Goal: Task Accomplishment & Management: Manage account settings

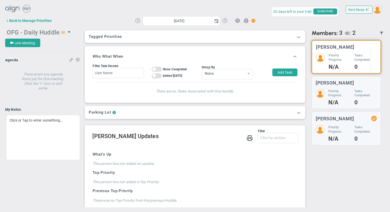
click at [47, 30] on span "OFG - Daily Huddle" at bounding box center [33, 32] width 53 height 7
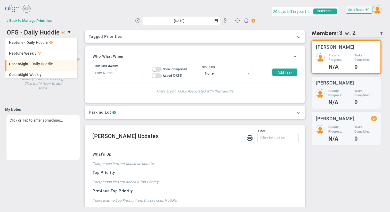
click at [26, 63] on span "OceanSight - Daily Huddle" at bounding box center [31, 64] width 44 height 4
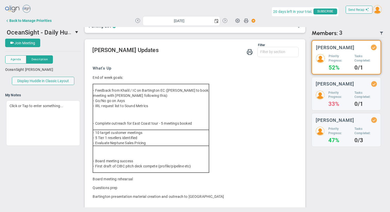
scroll to position [34, 0]
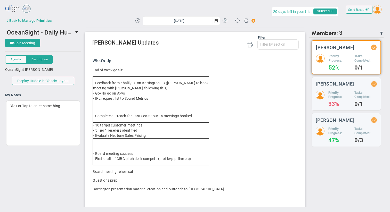
click at [225, 20] on button at bounding box center [225, 20] width 5 height 5
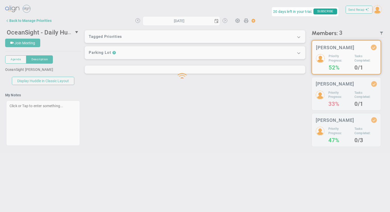
type input "[DATE]"
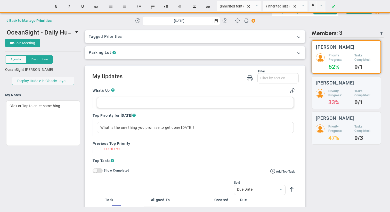
click at [122, 103] on div at bounding box center [195, 102] width 196 height 11
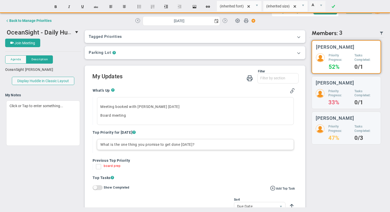
click at [117, 145] on div "What is the one thing you promise to get done [DATE]?" at bounding box center [195, 144] width 196 height 11
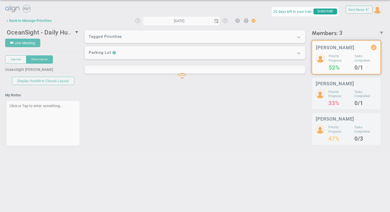
click at [182, 108] on div "Loading... Send Recap Profile Contact your Advisor Share! Become an Affiliate" at bounding box center [195, 80] width 380 height 152
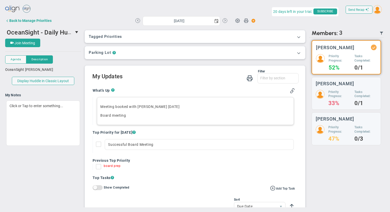
click at [116, 106] on p "Meeting booked with [PERSON_NAME] [DATE]" at bounding box center [195, 106] width 190 height 5
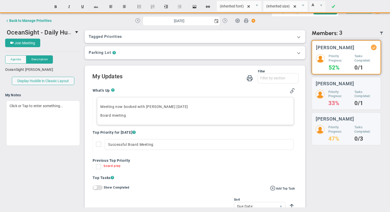
click at [198, 108] on p "Meeting now booked with [PERSON_NAME] [DATE]" at bounding box center [195, 106] width 190 height 5
click at [185, 107] on p "Meeting now booked with [PERSON_NAME] [DATE] 0 presentation material" at bounding box center [195, 106] width 190 height 5
click at [226, 107] on p "Meeting now booked with [PERSON_NAME] [DATE] - presentation material" at bounding box center [195, 106] width 190 height 5
click at [138, 115] on p "Board meeting﻿" at bounding box center [195, 115] width 190 height 5
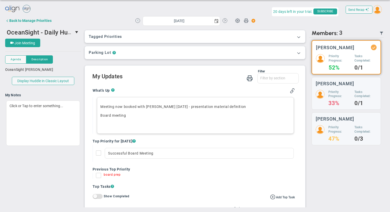
click at [137, 22] on button at bounding box center [137, 20] width 5 height 5
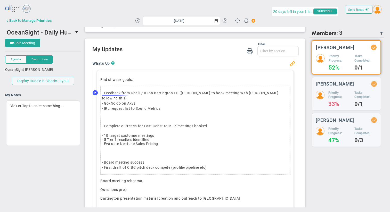
scroll to position [0, 1]
click at [94, 93] on icon "Speechify Inline player Play button" at bounding box center [95, 93] width 2 height 2
click at [94, 93] on icon "Speechify Inline player Pause button" at bounding box center [95, 93] width 2 height 2
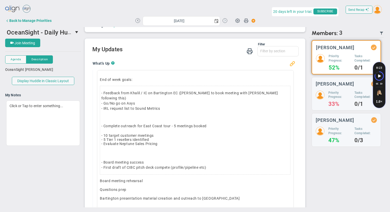
click at [225, 20] on button at bounding box center [225, 20] width 5 height 5
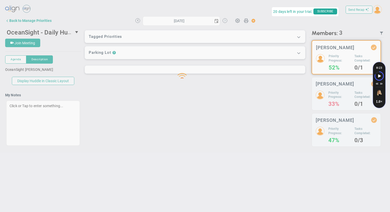
type input "[DATE]"
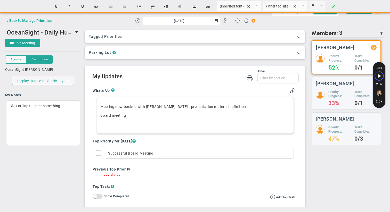
click at [132, 117] on p "Board meeting" at bounding box center [195, 115] width 190 height 5
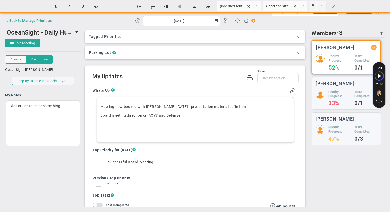
click at [137, 19] on button at bounding box center [137, 20] width 5 height 5
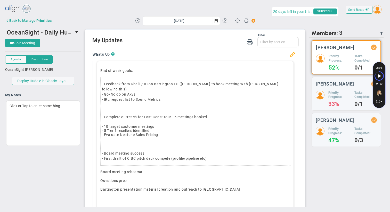
scroll to position [31, 0]
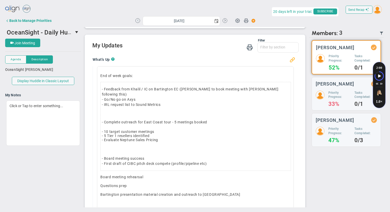
click at [138, 20] on button at bounding box center [137, 20] width 5 height 5
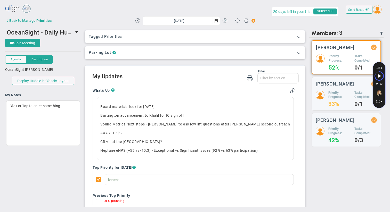
click at [225, 21] on button at bounding box center [225, 20] width 5 height 5
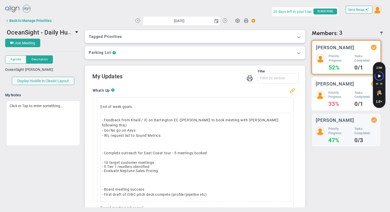
click at [336, 99] on h5 "Priority Progress:" at bounding box center [339, 95] width 22 height 9
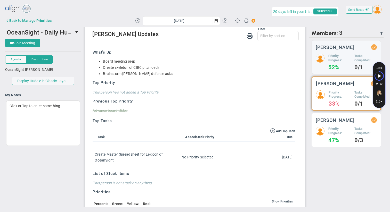
click at [331, 127] on h5 "Priority Progress:" at bounding box center [339, 131] width 22 height 9
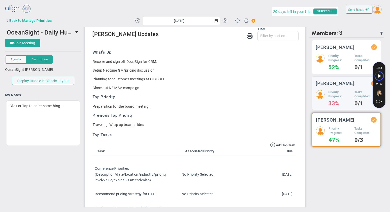
click at [336, 54] on h5 "Priority Progress:" at bounding box center [339, 58] width 22 height 9
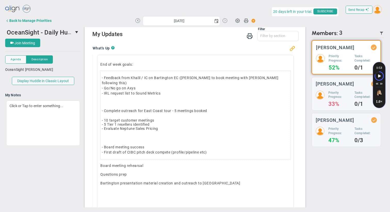
click at [226, 21] on button at bounding box center [225, 20] width 5 height 5
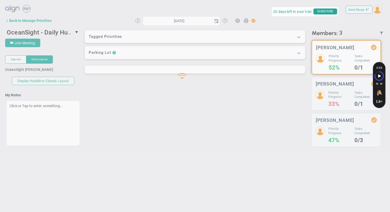
type input "[DATE]"
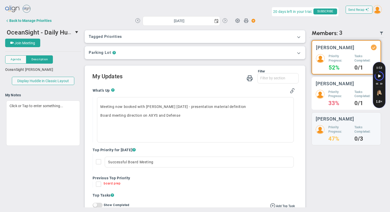
click at [334, 92] on h5 "Priority Progress:" at bounding box center [339, 94] width 22 height 9
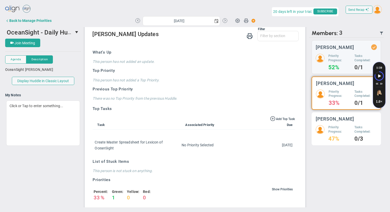
click at [342, 125] on h5 "Priority Progress:" at bounding box center [339, 129] width 22 height 9
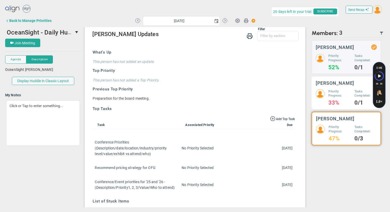
click at [338, 92] on h5 "Priority Progress:" at bounding box center [339, 93] width 22 height 9
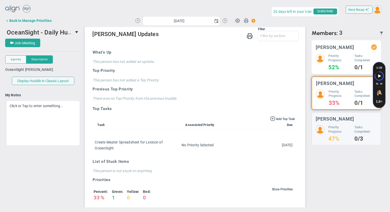
click at [339, 52] on div "[PERSON_NAME] Priority Progress: 52% Tasks Completed: 0/1" at bounding box center [346, 57] width 69 height 34
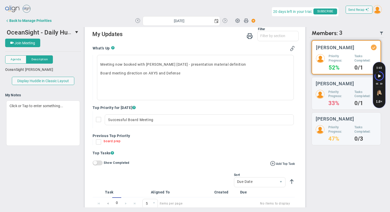
click at [98, 142] on input "board prep" at bounding box center [99, 143] width 5 height 5
checkbox input "true"
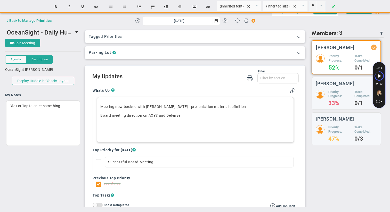
click at [184, 114] on p "Board meeting direction on AXYS and Defense" at bounding box center [195, 115] width 190 height 5
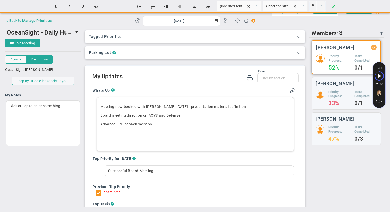
click at [143, 123] on p "Advance ERP benach work on ﻿" at bounding box center [195, 124] width 190 height 5
click at [173, 124] on p "Advance ERP benach resaerch on ﻿" at bounding box center [195, 124] width 190 height 5
click at [133, 124] on p "Advance ERP benach resaerch on ﻿selection criteria and company suitability" at bounding box center [195, 124] width 190 height 5
click at [144, 125] on p "Advance ERP bench resaerch on ﻿selection criteria and company suitability" at bounding box center [195, 124] width 190 height 5
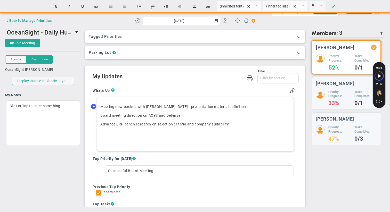
click at [186, 107] on p "Meeting now booked with [PERSON_NAME] [DATE] - presentation material definition" at bounding box center [195, 106] width 190 height 5
click at [259, 107] on p "Meeting now booked with [PERSON_NAME] [DATE] - Need to define presentation mate…" at bounding box center [195, 106] width 190 height 5
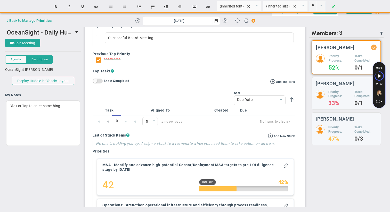
scroll to position [141, 0]
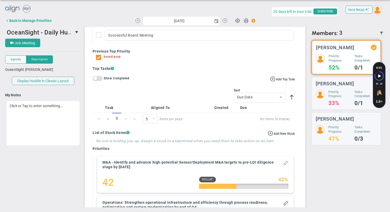
click at [285, 165] on span at bounding box center [285, 162] width 5 height 5
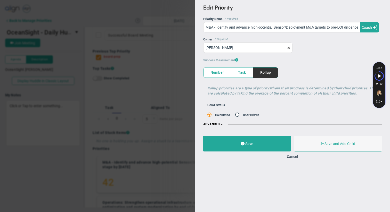
click at [222, 125] on span at bounding box center [222, 124] width 4 height 4
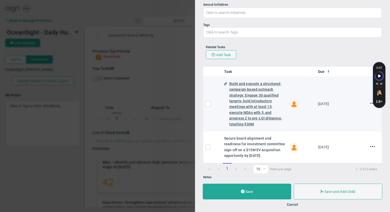
scroll to position [218, 0]
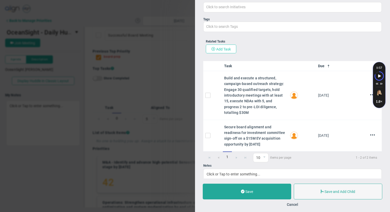
click at [214, 48] on span at bounding box center [213, 49] width 4 height 4
type input "[DATE]"
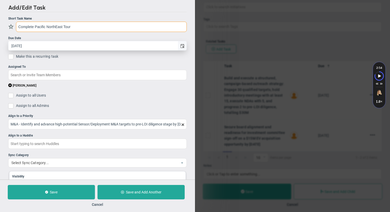
click at [183, 45] on span "select" at bounding box center [182, 46] width 4 height 4
type input "Complete Pacific NorthEast Tour"
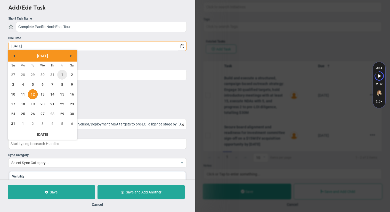
click at [63, 76] on link "1" at bounding box center [62, 75] width 10 height 10
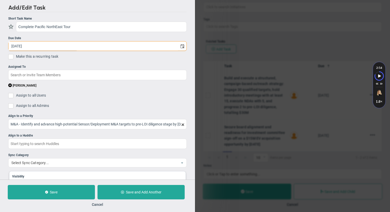
type input "[DATE]"
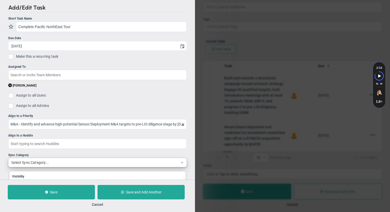
click at [59, 163] on span "Select Sync Category..." at bounding box center [93, 162] width 169 height 9
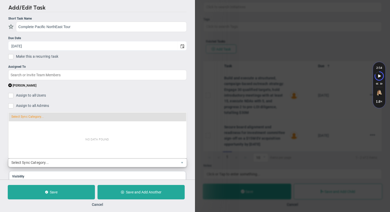
click at [59, 163] on span "Select Sync Category..." at bounding box center [93, 162] width 169 height 9
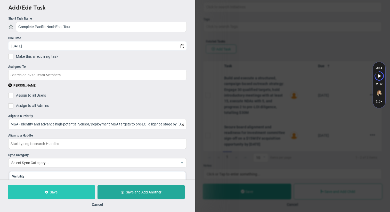
click at [58, 192] on button "Save" at bounding box center [51, 192] width 87 height 14
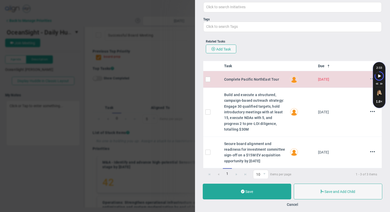
click at [370, 78] on span at bounding box center [372, 78] width 5 height 5
click at [362, 88] on span "Edit" at bounding box center [361, 89] width 6 height 4
type input "[DATE]"
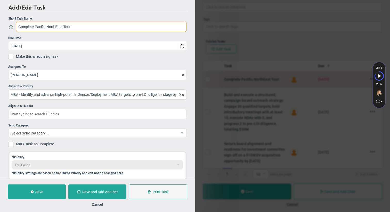
drag, startPoint x: 55, startPoint y: 27, endPoint x: 63, endPoint y: 26, distance: 7.7
click at [63, 26] on input "Complete Pacific NorthEast Tour" at bounding box center [101, 27] width 171 height 10
type input "Complete Pacific North West Tour"
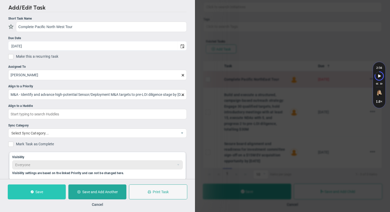
click at [38, 197] on button "Save" at bounding box center [37, 192] width 58 height 15
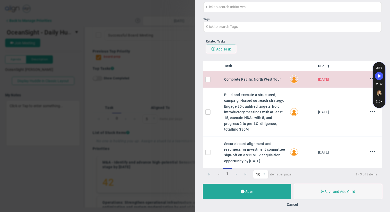
click at [208, 79] on input "checkbox" at bounding box center [209, 80] width 5 height 5
checkbox input "true"
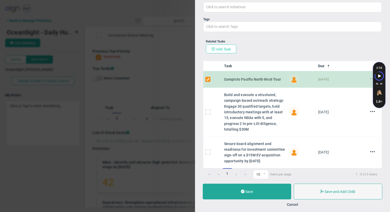
click at [223, 47] on span "Add Task" at bounding box center [223, 49] width 15 height 4
type input "[DATE]"
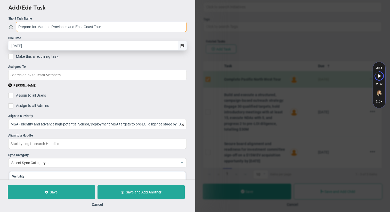
click at [183, 45] on span "select" at bounding box center [182, 46] width 4 height 4
type input "Prepare for Martime Provinces and East Coast Tour"
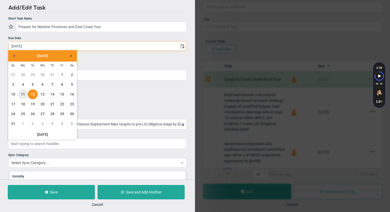
click at [21, 94] on link "11" at bounding box center [23, 94] width 10 height 10
type input "[DATE]"
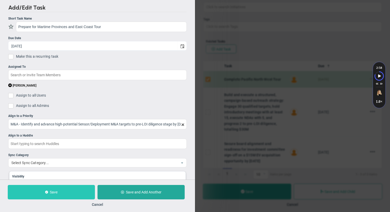
click at [47, 194] on span at bounding box center [46, 193] width 3 height 4
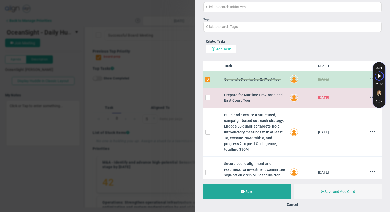
click at [223, 47] on span "Add Task" at bounding box center [223, 49] width 15 height 4
type input "[DATE]"
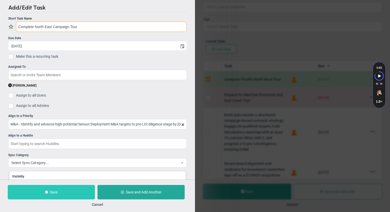
type input "Complete North East Campaign Tour"
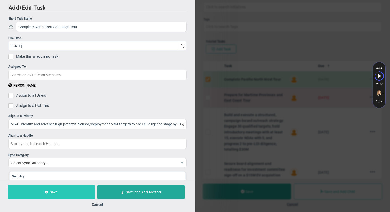
click at [54, 192] on span "Save" at bounding box center [54, 192] width 8 height 4
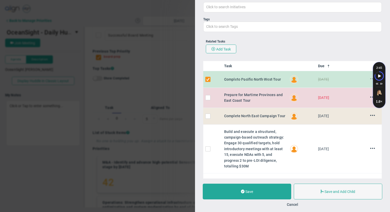
click at [207, 97] on input "checkbox" at bounding box center [209, 98] width 5 height 5
checkbox input "true"
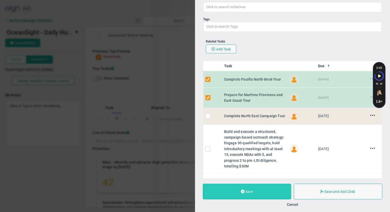
click at [242, 197] on button "Save" at bounding box center [247, 192] width 88 height 16
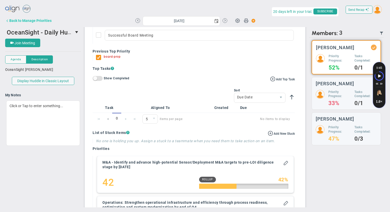
click at [44, 21] on div "Back to Manage Priorities" at bounding box center [30, 21] width 42 height 4
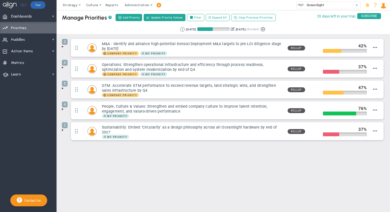
click at [63, 46] on span at bounding box center [63, 47] width 4 height 4
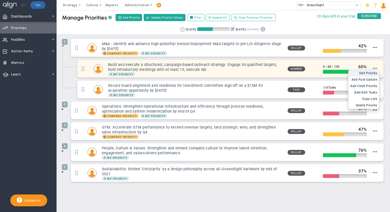
click at [371, 73] on span "Edit Priority" at bounding box center [368, 73] width 18 height 4
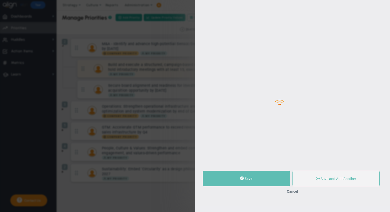
type input "Build and execute a structured, campaign-based outreach strategy: Engage 30 qua…"
type input "0"
type input "60"
type input "100"
radio input "true"
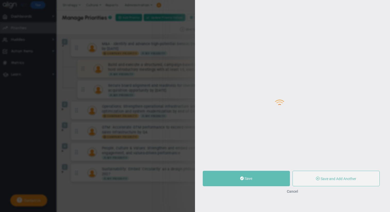
type input "M&A - Identify and advance high-potential Sensor/Deployment M&A targets to pre-…"
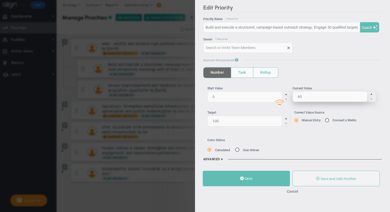
type input "[PERSON_NAME]"
type input "0"
type input "60"
type input "100"
radio input "true"
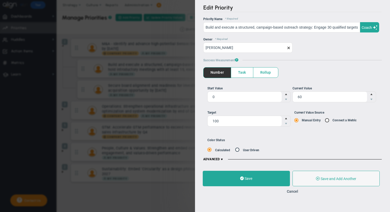
click at [221, 158] on span at bounding box center [222, 160] width 4 height 4
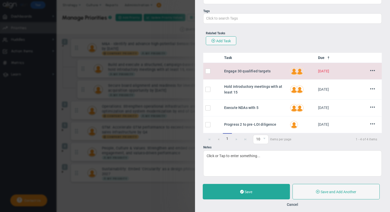
scroll to position [288, 0]
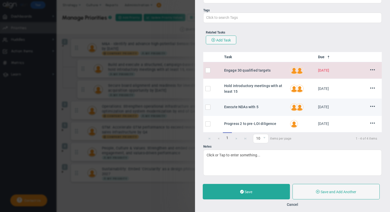
click at [208, 106] on input "checkbox" at bounding box center [209, 108] width 5 height 5
checkbox input "true"
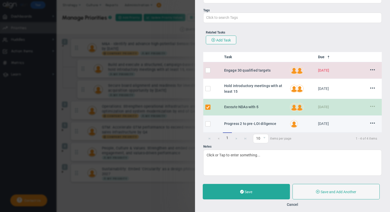
click at [208, 122] on input "checkbox" at bounding box center [209, 124] width 5 height 5
checkbox input "true"
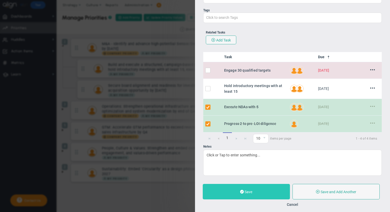
click at [246, 192] on span "Save" at bounding box center [248, 192] width 8 height 4
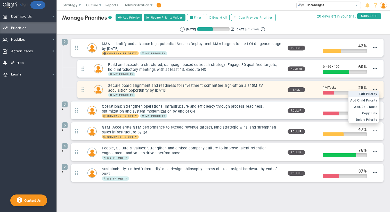
click at [368, 94] on span "Edit Priority" at bounding box center [368, 94] width 18 height 4
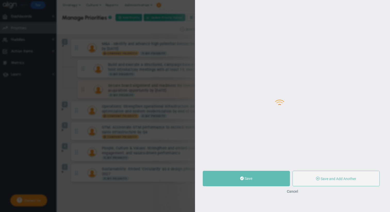
type input "Secure board alignment and readiness for investment committee sign-off on a $15…"
type input "0"
type input "1"
type input "4"
radio input "true"
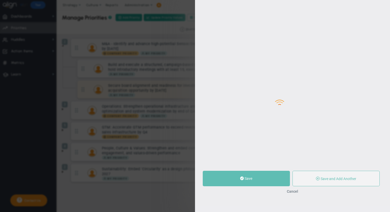
type input "[PERSON_NAME]"
type input "0"
type input "1"
type input "4"
radio input "true"
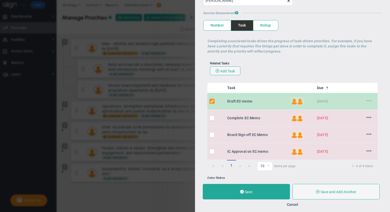
scroll to position [42, 0]
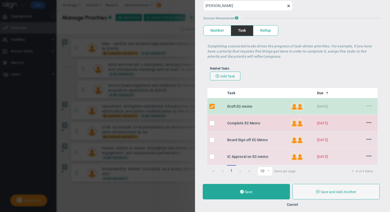
click at [212, 122] on input "checkbox" at bounding box center [213, 124] width 5 height 5
checkbox input "true"
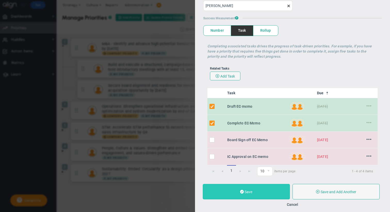
click at [252, 192] on button "Save" at bounding box center [246, 191] width 87 height 15
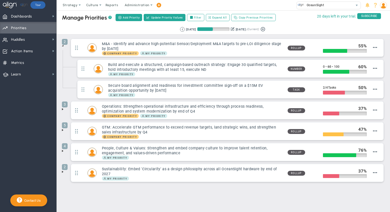
click at [63, 109] on span at bounding box center [63, 109] width 4 height 4
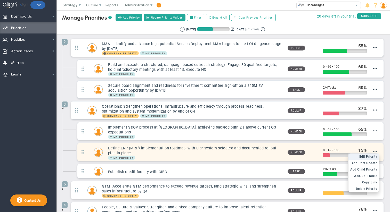
click at [370, 155] on span "Edit Priority" at bounding box center [368, 157] width 18 height 4
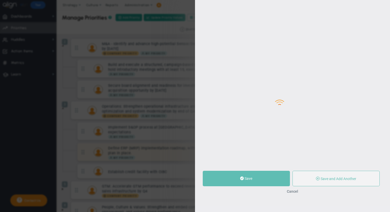
type input "Define ERP (MRP) implementation roadmap, with ERP system selected and documente…"
type input "0"
type input "15"
type input "100"
radio input "true"
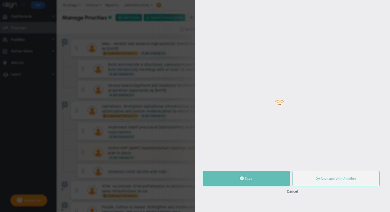
type input "[PERSON_NAME]"
type input "0"
type input "15"
type input "100"
radio input "true"
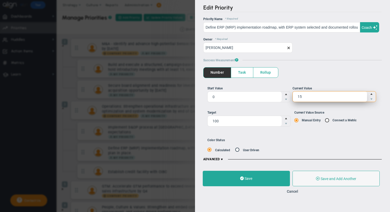
click at [313, 97] on span "15 15" at bounding box center [334, 96] width 84 height 11
click at [0, 0] on input "15" at bounding box center [0, 0] width 0 height 0
type input "1"
type input "3"
type input "25"
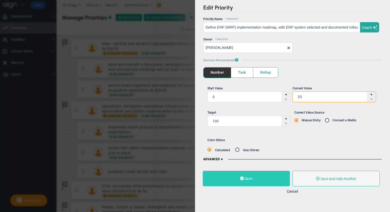
type input "25"
click at [243, 180] on span at bounding box center [242, 178] width 4 height 5
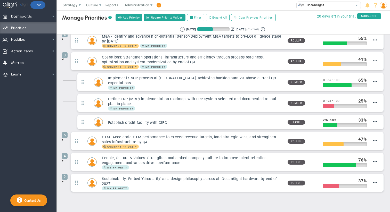
scroll to position [12, 0]
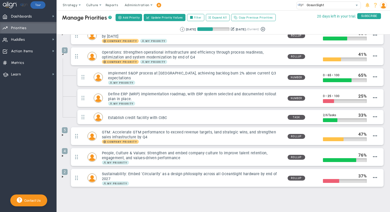
click at [63, 133] on span at bounding box center [63, 135] width 4 height 4
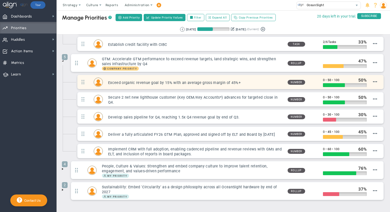
scroll to position [99, 0]
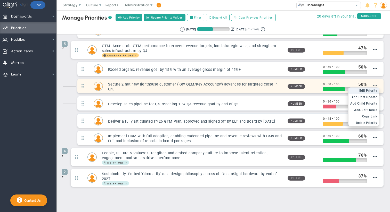
click at [368, 89] on span "Edit Priority" at bounding box center [368, 91] width 18 height 4
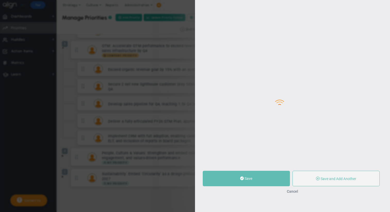
type input "Secure 2 net new lighthouse customer (Key OEM/Key Accounts*) advances for targe…"
type input "0"
type input "50"
type input "100"
radio input "true"
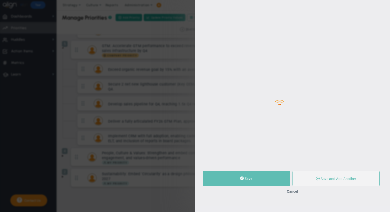
type input "GTM: Accelerate GTM performance to exceed revenue targets, land strategic wins,…"
type input "[PERSON_NAME]"
type input "0"
type input "50"
type input "100"
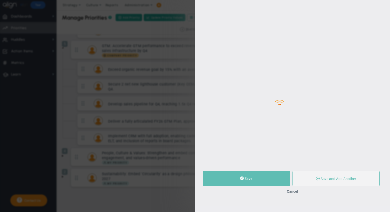
radio input "true"
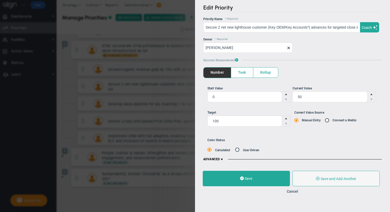
click at [218, 158] on span "ADVANCED" at bounding box center [213, 160] width 21 height 4
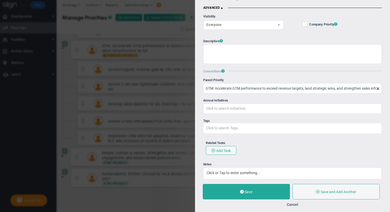
scroll to position [170, 0]
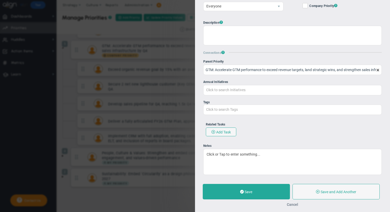
click at [290, 204] on button "Cancel" at bounding box center [292, 205] width 11 height 4
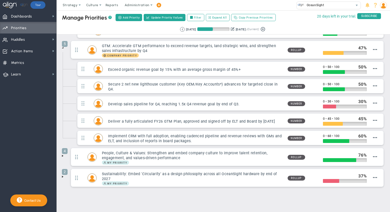
click at [63, 154] on span at bounding box center [63, 156] width 4 height 4
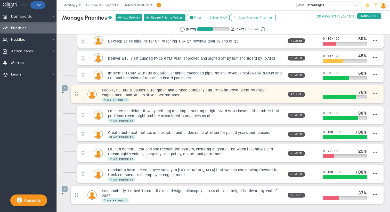
scroll to position [179, 0]
